Goal: Transaction & Acquisition: Purchase product/service

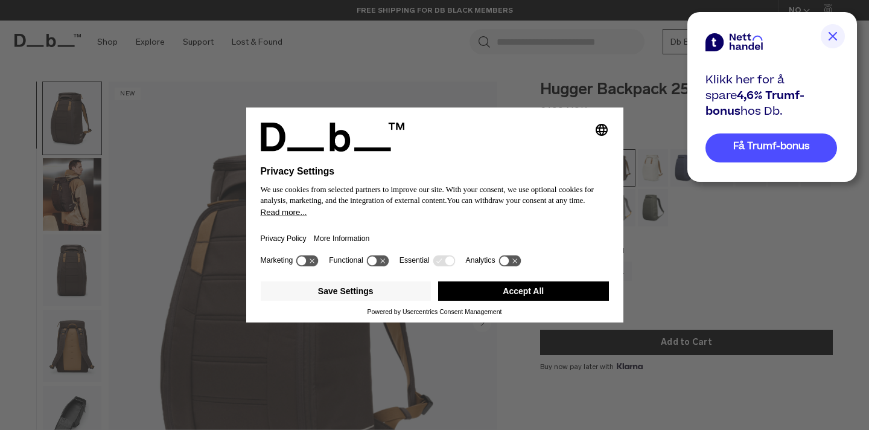
click at [486, 296] on button "Accept All" at bounding box center [523, 290] width 171 height 19
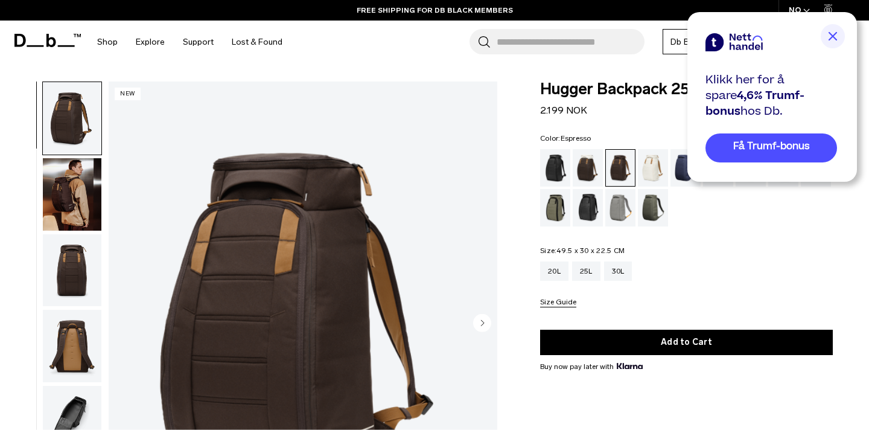
click at [832, 36] on img at bounding box center [833, 36] width 24 height 24
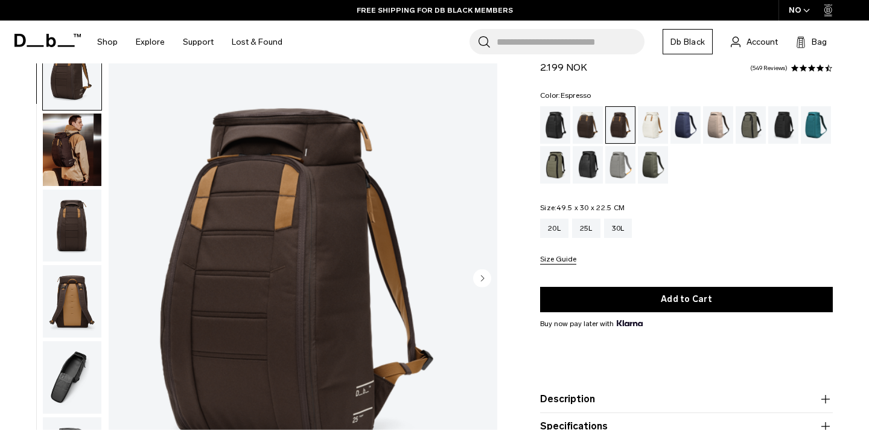
scroll to position [43, 0]
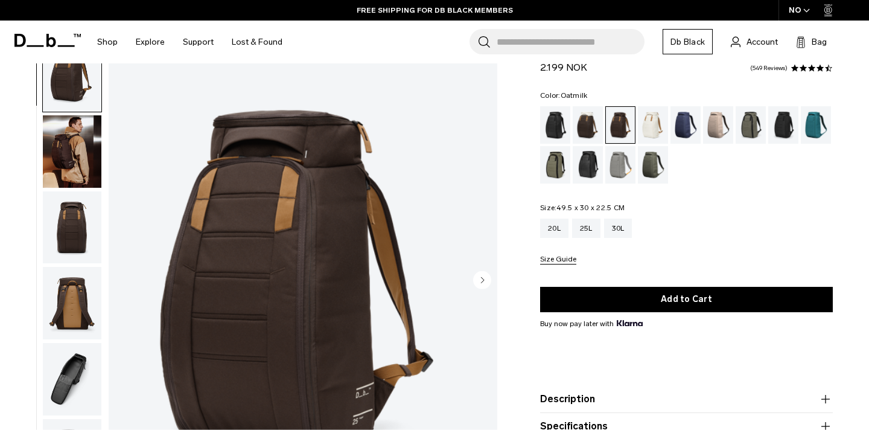
click at [650, 132] on div "Oatmilk" at bounding box center [653, 124] width 31 height 37
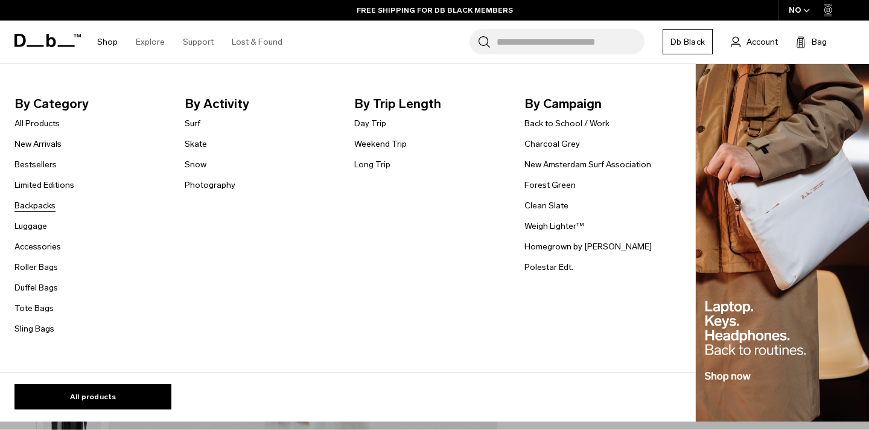
click at [38, 204] on link "Backpacks" at bounding box center [34, 205] width 41 height 13
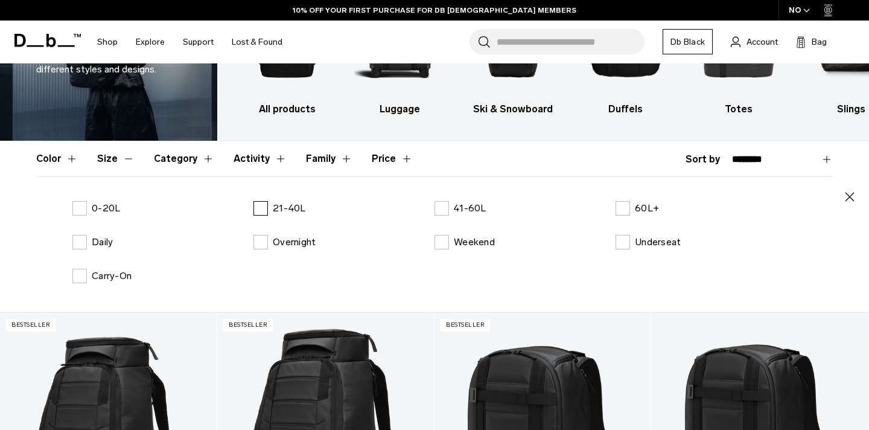
click at [268, 212] on label "21-40L" at bounding box center [279, 208] width 52 height 14
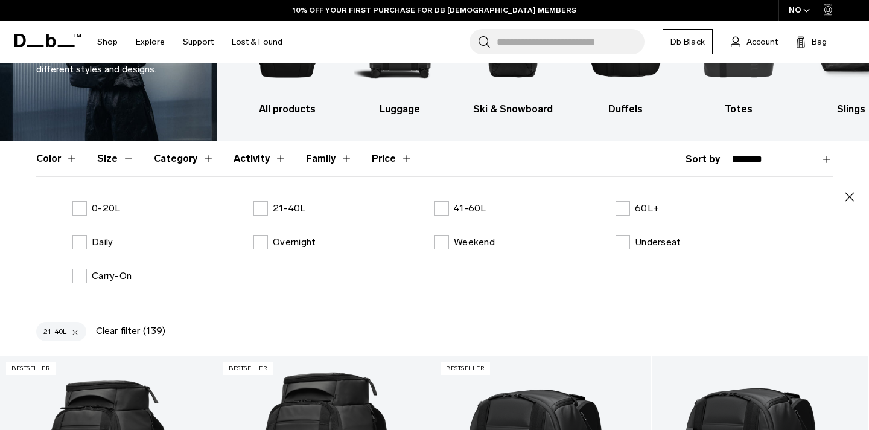
click at [112, 158] on button "Size" at bounding box center [115, 158] width 37 height 35
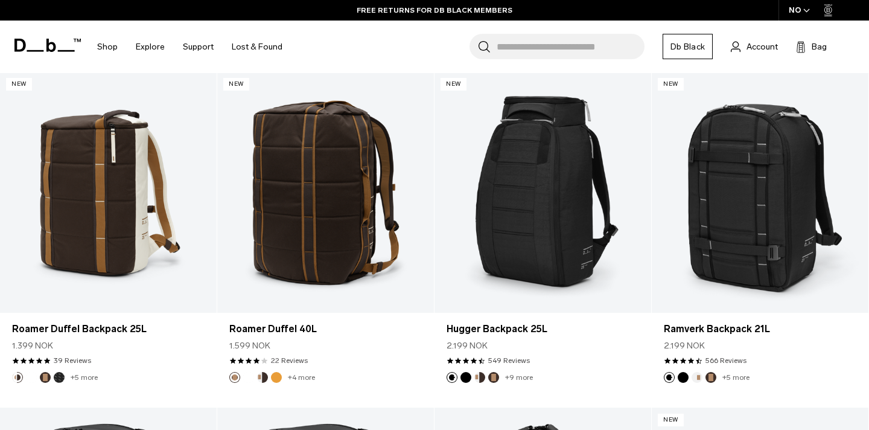
scroll to position [944, 0]
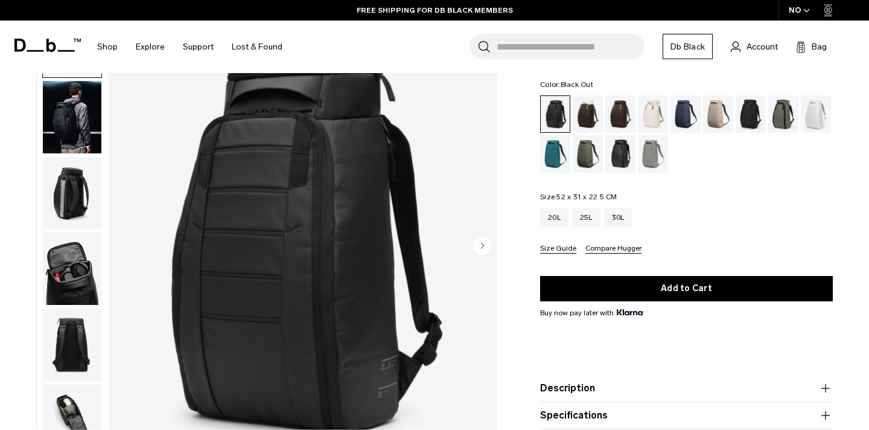
scroll to position [42, 0]
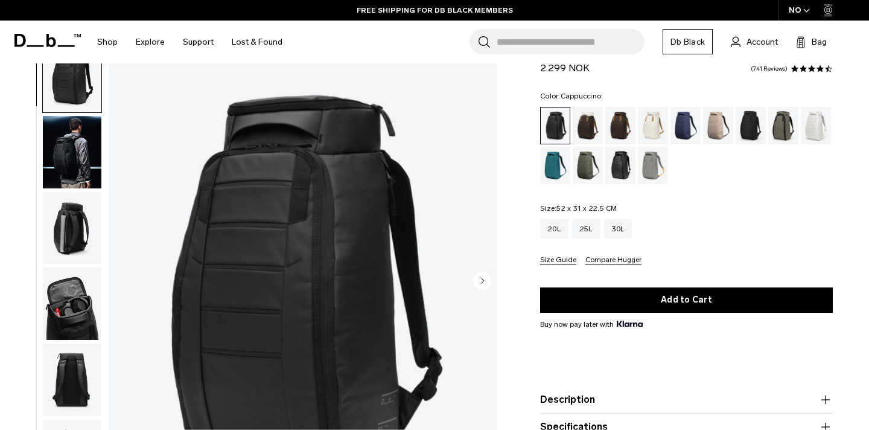
click at [585, 127] on div "Cappuccino" at bounding box center [588, 125] width 31 height 37
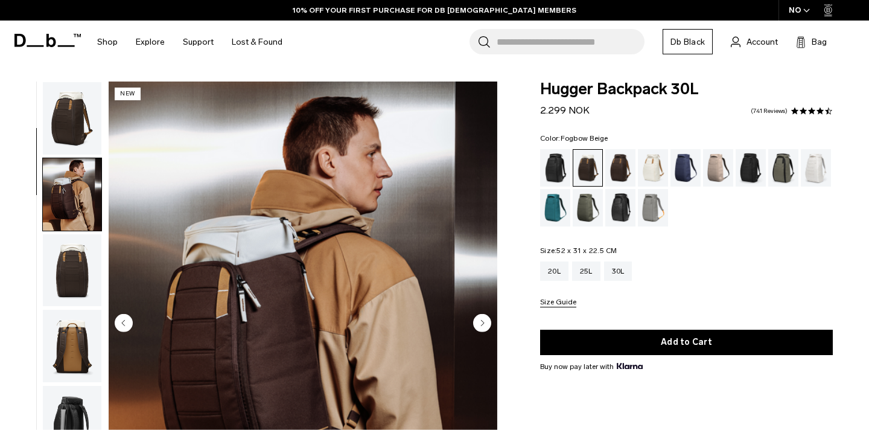
click at [723, 149] on div "Fogbow Beige" at bounding box center [718, 167] width 31 height 37
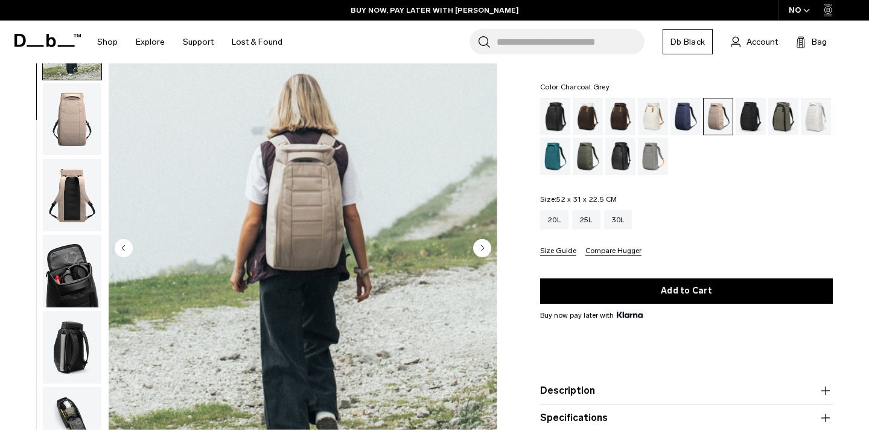
click at [756, 115] on div "Charcoal Grey" at bounding box center [750, 116] width 31 height 37
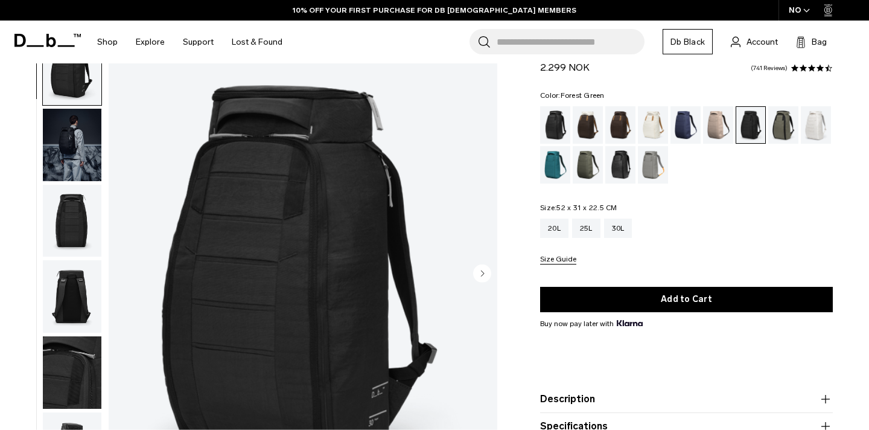
click at [784, 125] on div "Forest Green" at bounding box center [783, 124] width 31 height 37
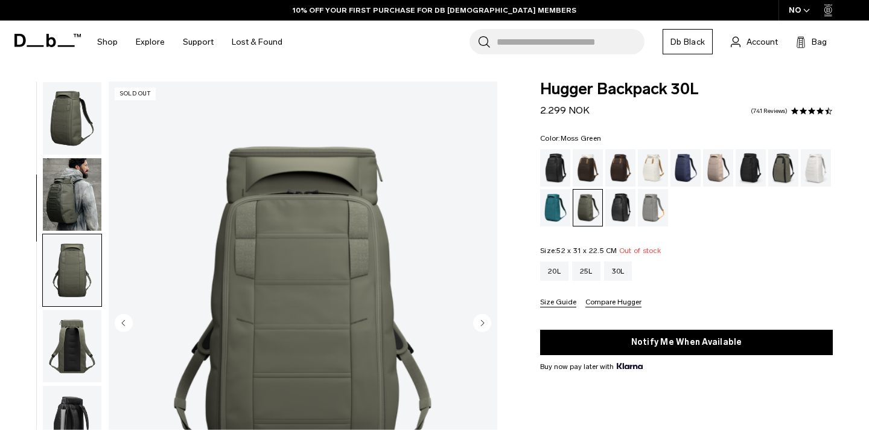
scroll to position [55, 0]
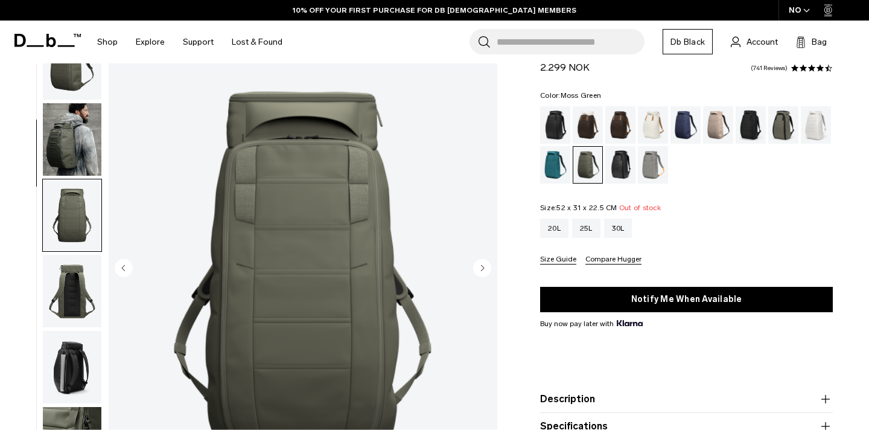
click at [65, 331] on img "button" at bounding box center [72, 367] width 59 height 72
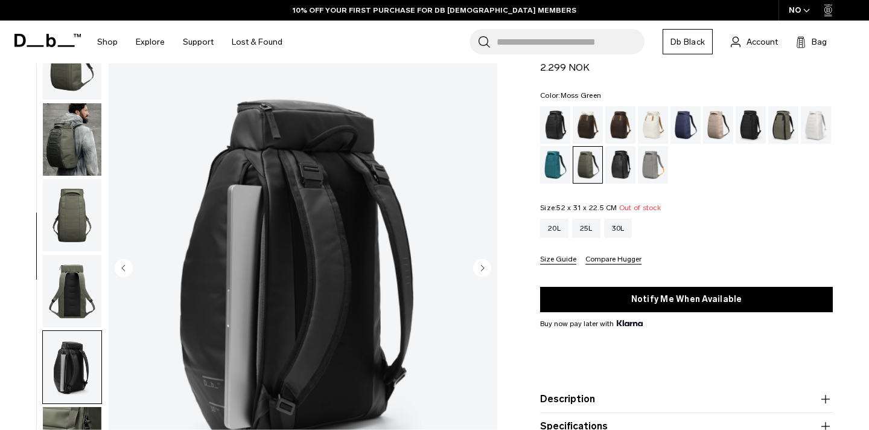
scroll to position [272, 0]
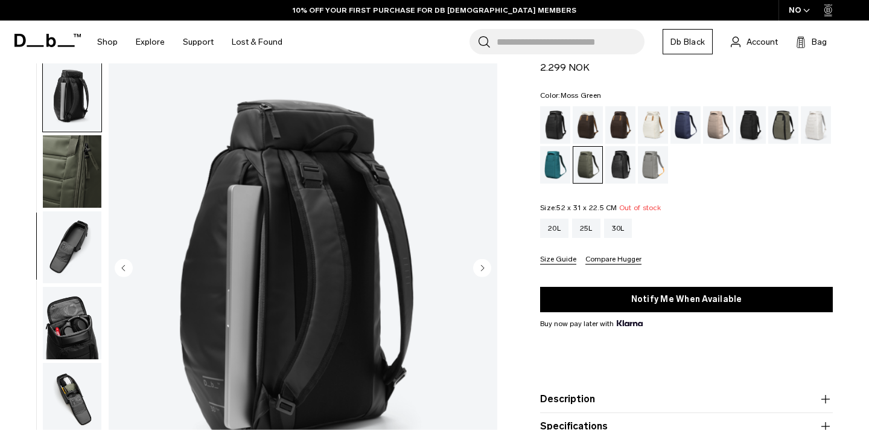
click at [66, 199] on img "button" at bounding box center [72, 171] width 59 height 72
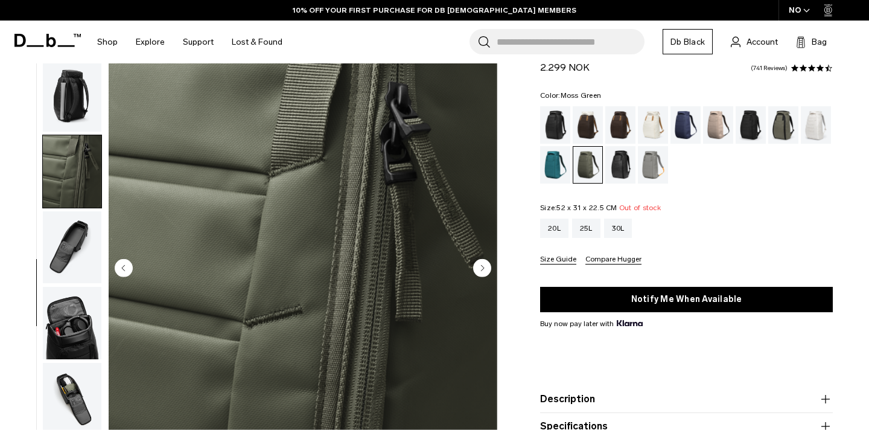
scroll to position [0, 0]
click at [81, 104] on img "button" at bounding box center [72, 95] width 59 height 72
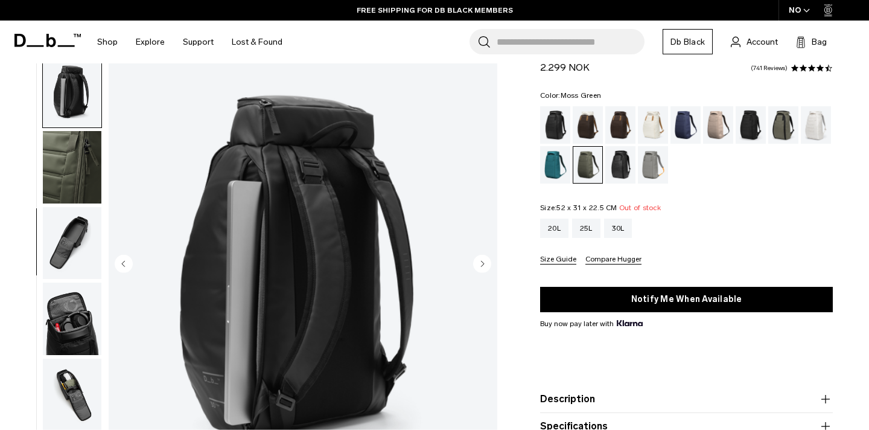
scroll to position [60, 0]
